Goal: Check status: Check status

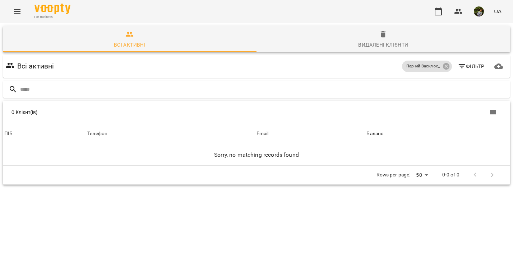
click at [17, 8] on icon "Menu" at bounding box center [17, 11] width 9 height 9
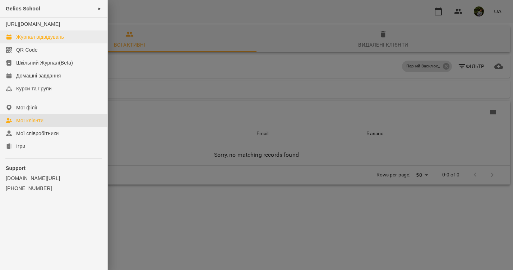
click at [52, 41] on div "Журнал відвідувань" at bounding box center [40, 36] width 48 height 7
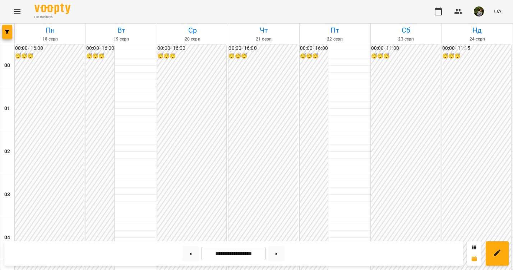
scroll to position [664, 0]
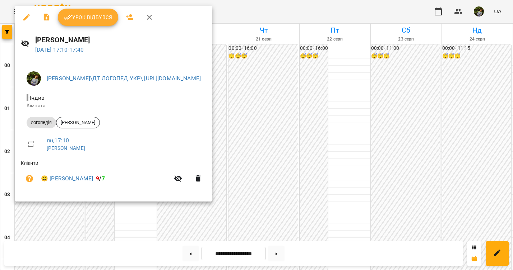
click at [94, 15] on span "Урок відбувся" at bounding box center [88, 17] width 49 height 9
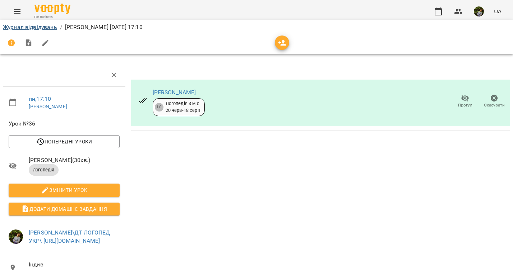
click at [41, 27] on link "Журнал відвідувань" at bounding box center [30, 27] width 54 height 7
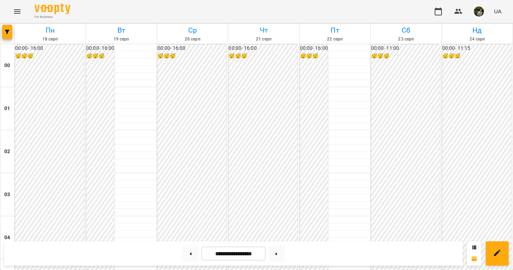
scroll to position [687, 0]
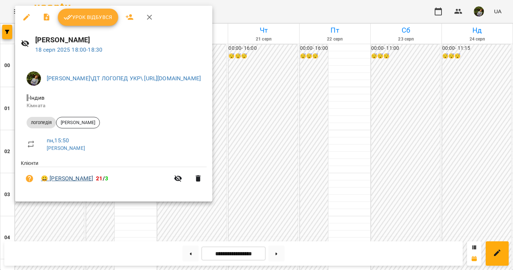
click at [72, 176] on link "😀 [PERSON_NAME]" at bounding box center [67, 178] width 52 height 9
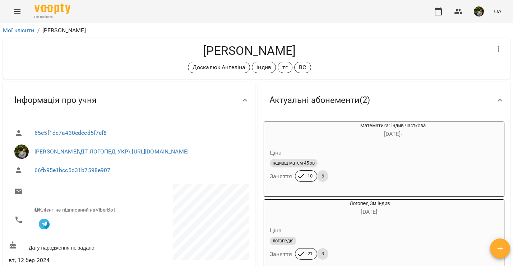
click at [16, 11] on icon "Menu" at bounding box center [17, 11] width 6 height 4
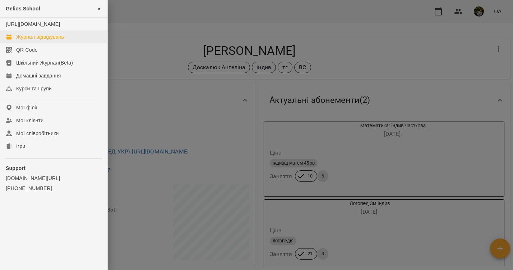
click at [43, 41] on div "Журнал відвідувань" at bounding box center [40, 36] width 48 height 7
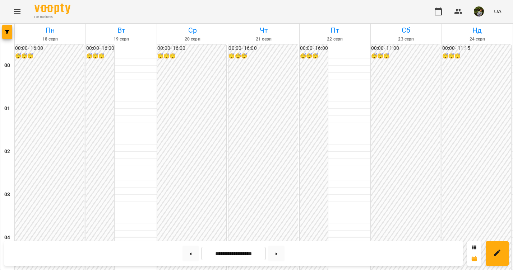
scroll to position [710, 0]
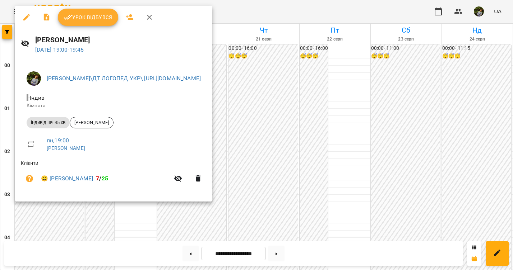
click at [413, 153] on div at bounding box center [256, 135] width 513 height 270
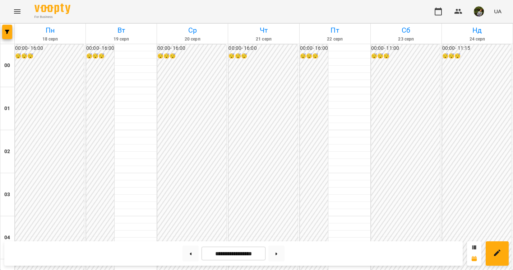
scroll to position [716, 0]
click at [16, 11] on icon "Menu" at bounding box center [17, 11] width 9 height 9
